Goal: Task Accomplishment & Management: Complete application form

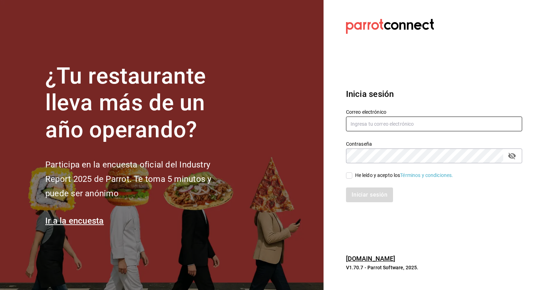
type input "[EMAIL_ADDRESS][DOMAIN_NAME]"
click at [348, 174] on input "He leído y acepto los Términos y condiciones." at bounding box center [349, 175] width 6 height 6
checkbox input "true"
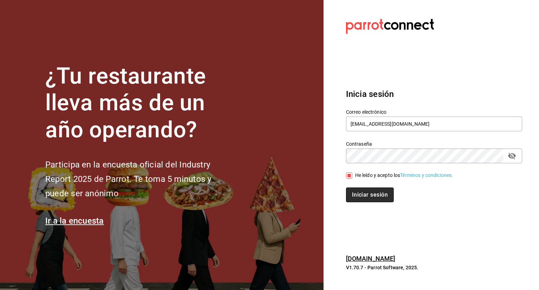
click at [380, 195] on button "Iniciar sesión" at bounding box center [370, 194] width 48 height 15
click at [380, 195] on div "Iniciar sesión" at bounding box center [434, 194] width 176 height 15
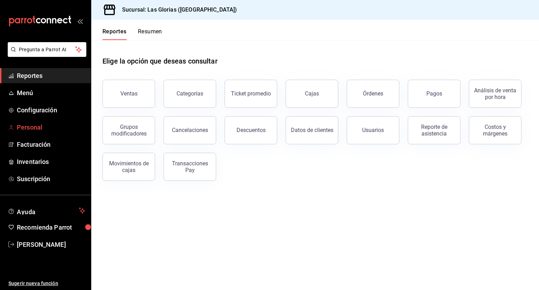
click at [39, 126] on span "Personal" at bounding box center [51, 126] width 68 height 9
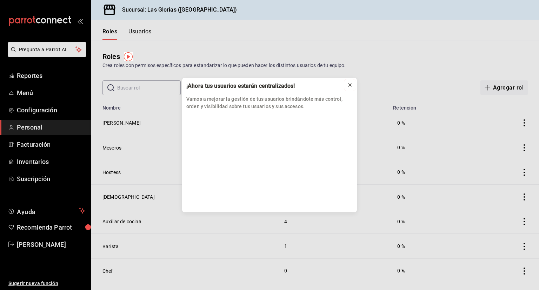
click at [349, 84] on icon at bounding box center [349, 84] width 3 height 3
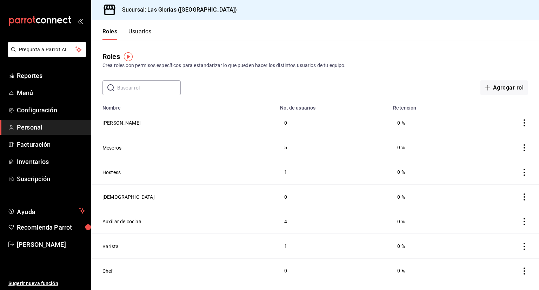
click at [142, 30] on button "Usuarios" at bounding box center [139, 34] width 23 height 12
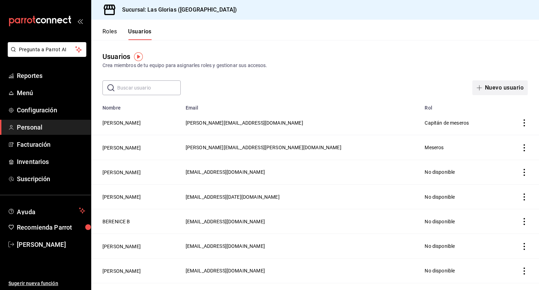
click at [491, 85] on button "Nuevo usuario" at bounding box center [499, 87] width 55 height 15
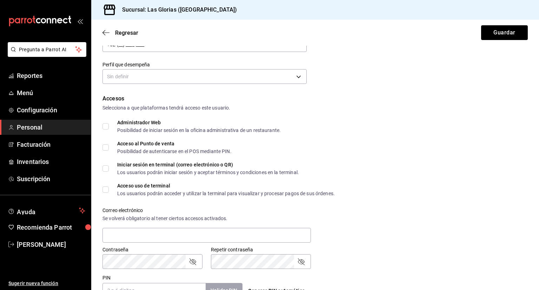
scroll to position [107, 0]
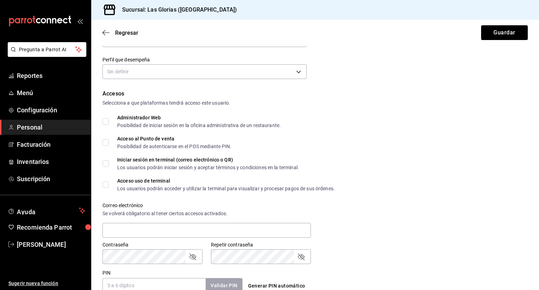
click at [104, 188] on input "Acceso uso de terminal Los usuarios podrán acceder y utilizar la terminal para …" at bounding box center [105, 184] width 6 height 6
checkbox input "true"
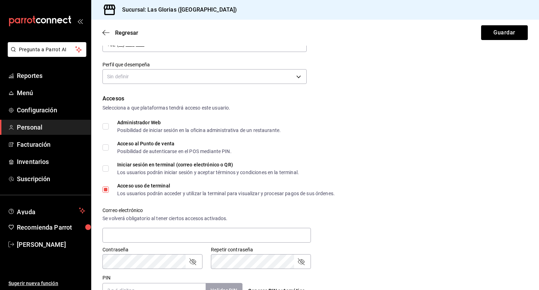
click at [107, 148] on input "Acceso al Punto de venta Posibilidad de autenticarse en el POS mediante PIN." at bounding box center [105, 147] width 6 height 6
checkbox input "true"
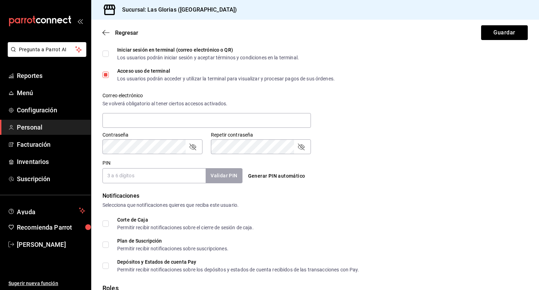
scroll to position [276, 0]
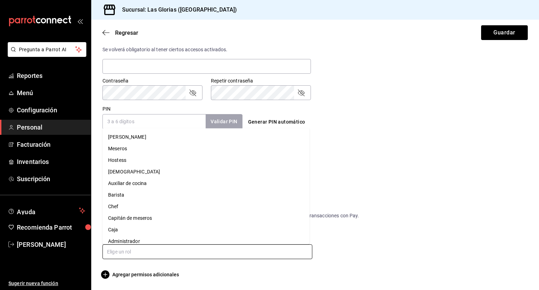
click at [127, 250] on input "text" at bounding box center [207, 251] width 210 height 15
click at [128, 149] on li "Meseros" at bounding box center [205, 148] width 207 height 12
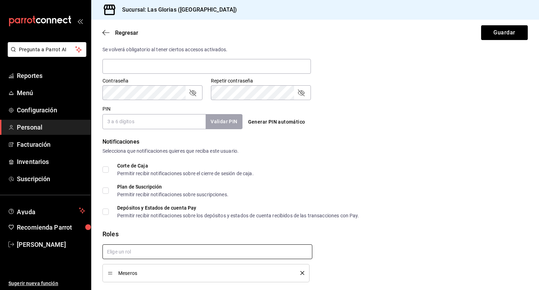
checkbox input "true"
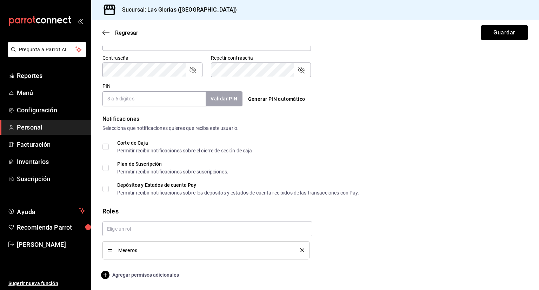
click at [103, 271] on icon "button" at bounding box center [105, 274] width 8 height 8
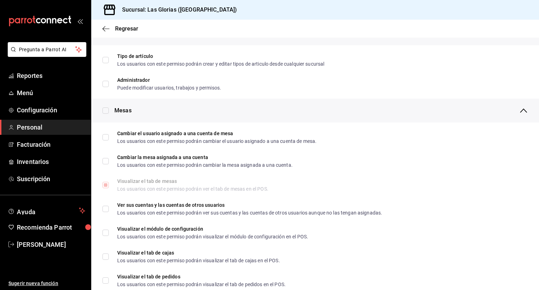
scroll to position [0, 0]
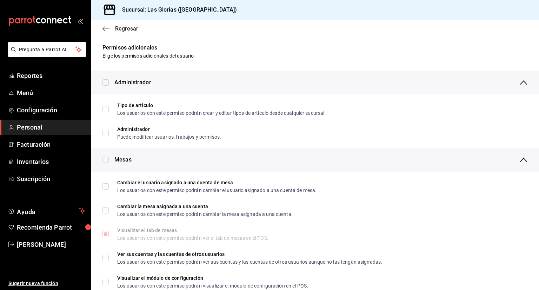
click at [132, 27] on span "Regresar" at bounding box center [126, 28] width 23 height 7
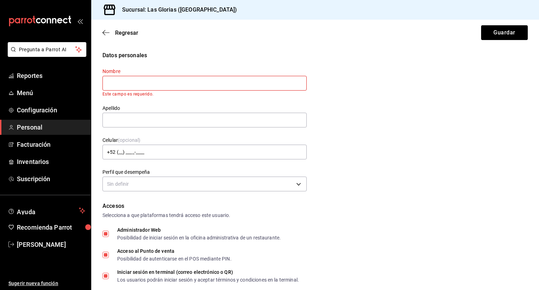
click at [164, 82] on input "text" at bounding box center [204, 83] width 204 height 15
type input "Javier"
click at [156, 122] on input "text" at bounding box center [204, 120] width 204 height 15
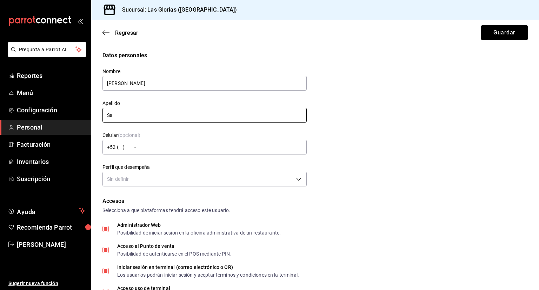
type input "Sanchez"
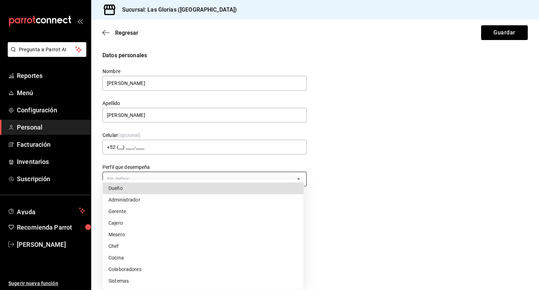
click at [138, 181] on body "Pregunta a Parrot AI Reportes Menú Configuración Personal Facturación Inventari…" at bounding box center [269, 145] width 539 height 290
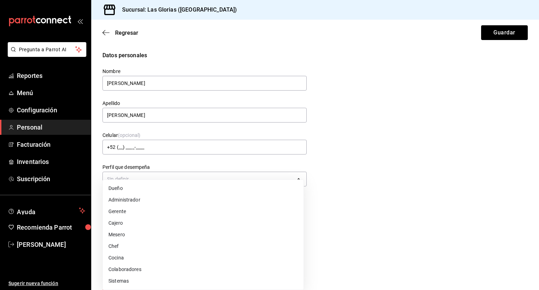
click at [122, 233] on li "Mesero" at bounding box center [203, 235] width 201 height 12
type input "WAITER"
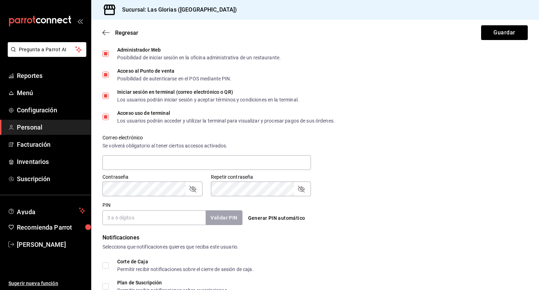
scroll to position [166, 0]
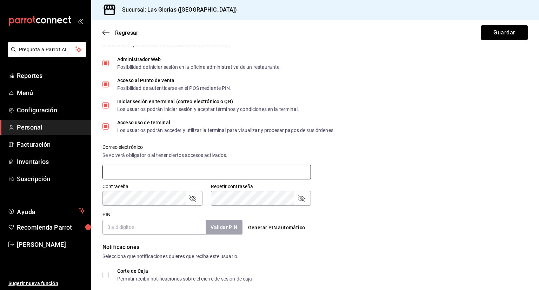
click at [192, 169] on input "text" at bounding box center [206, 172] width 208 height 15
type input "jagsvimsjnh@gmail.com"
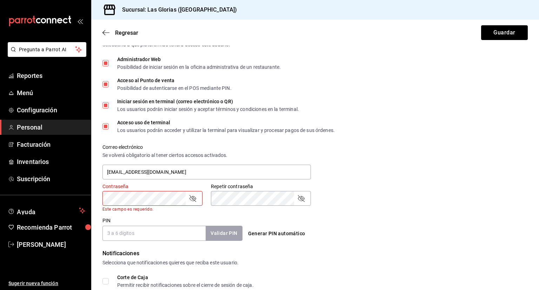
click at [121, 226] on input "PIN" at bounding box center [153, 233] width 103 height 15
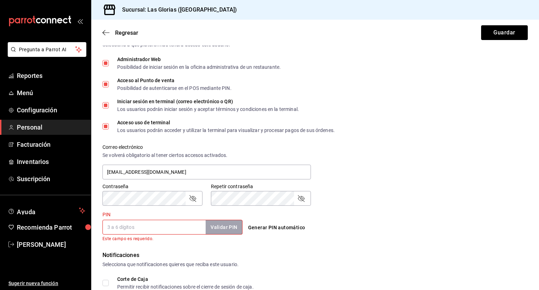
click at [187, 230] on input "PIN" at bounding box center [153, 227] width 103 height 15
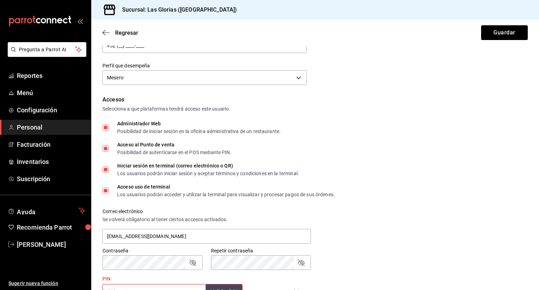
scroll to position [0, 0]
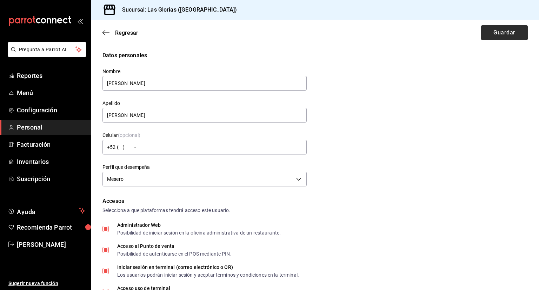
type input "666"
click at [512, 28] on button "Guardar" at bounding box center [504, 32] width 47 height 15
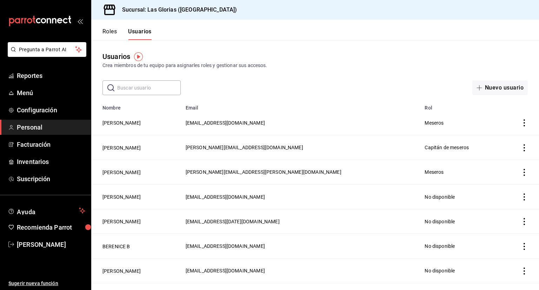
click at [79, 20] on icon "open_drawer_menu" at bounding box center [80, 21] width 6 height 6
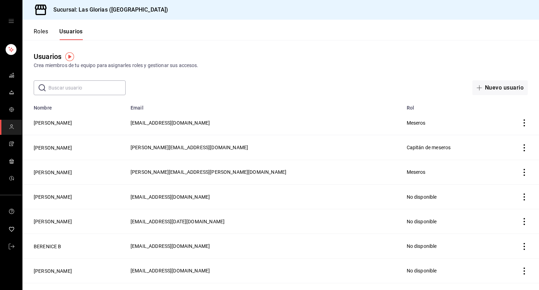
click at [9, 20] on icon "open drawer" at bounding box center [11, 21] width 6 height 6
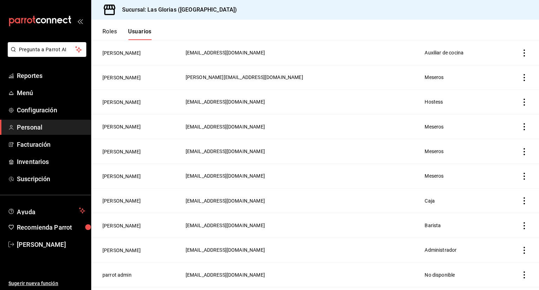
scroll to position [589, 0]
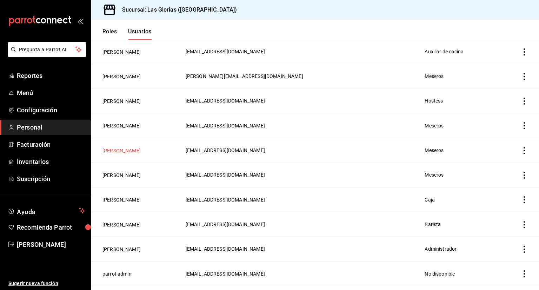
click at [131, 148] on button "Rebeca Molina" at bounding box center [121, 150] width 38 height 7
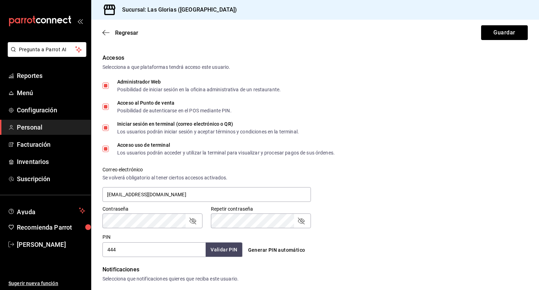
scroll to position [143, 0]
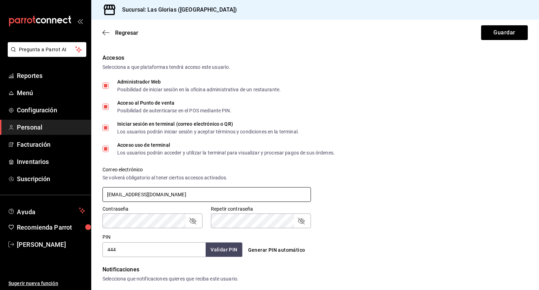
click at [142, 194] on input "rebecamolina581@gmail.com" at bounding box center [206, 194] width 208 height 15
type input "rebecamolina51@gmail.com"
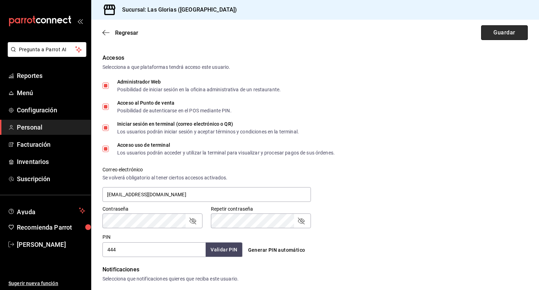
click at [512, 30] on button "Guardar" at bounding box center [504, 32] width 47 height 15
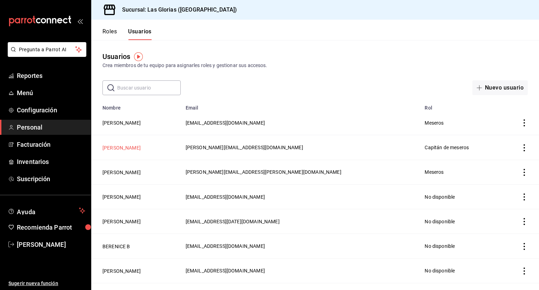
click at [116, 149] on button "Jordan Aguirre" at bounding box center [121, 147] width 38 height 7
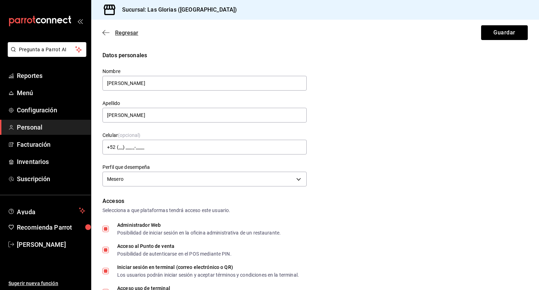
click at [130, 32] on span "Regresar" at bounding box center [126, 32] width 23 height 7
